Goal: Task Accomplishment & Management: Manage account settings

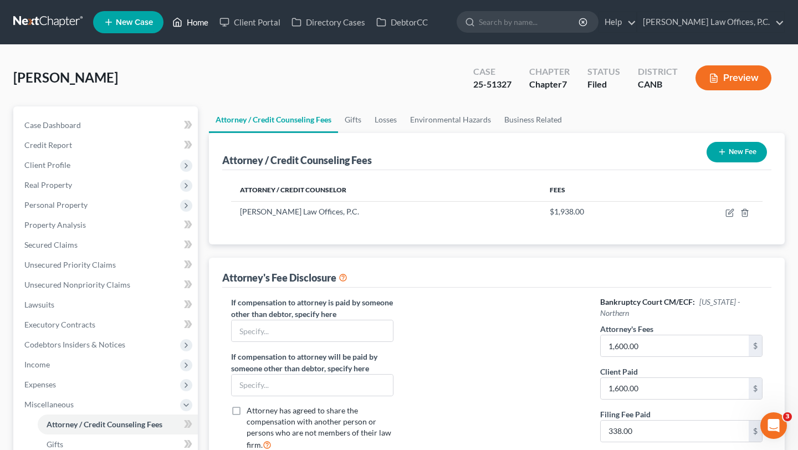
click at [201, 22] on link "Home" at bounding box center [190, 22] width 47 height 20
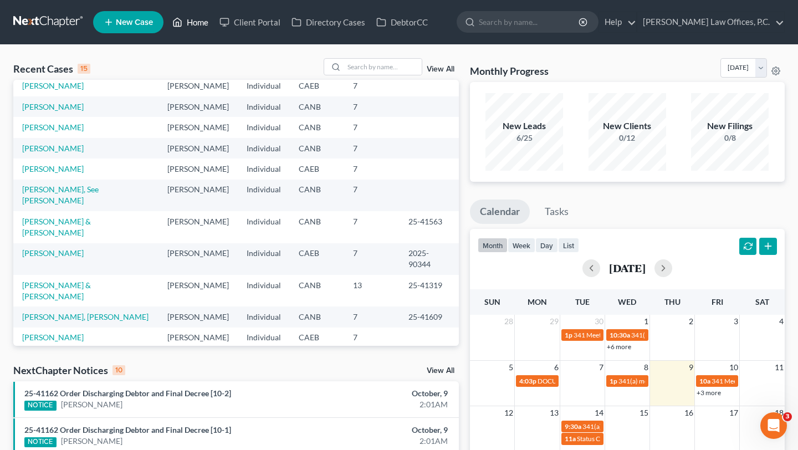
scroll to position [125, 0]
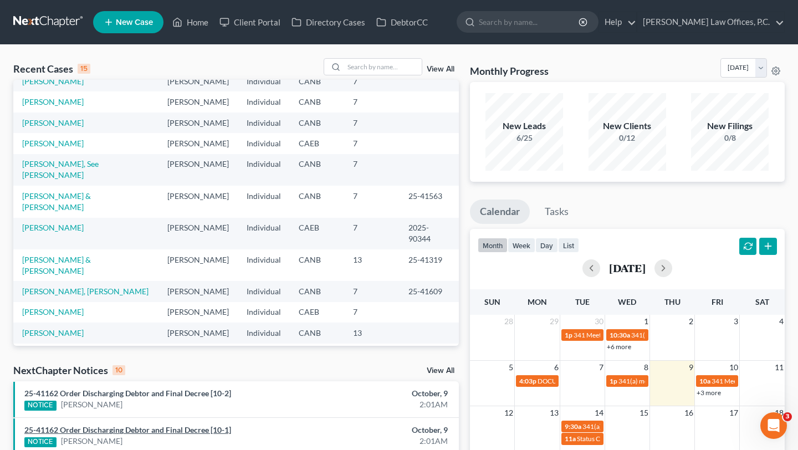
click at [166, 431] on link "25-41162 Order Discharging Debtor and Final Decree [10-1]" at bounding box center [127, 429] width 207 height 9
